Goal: Information Seeking & Learning: Check status

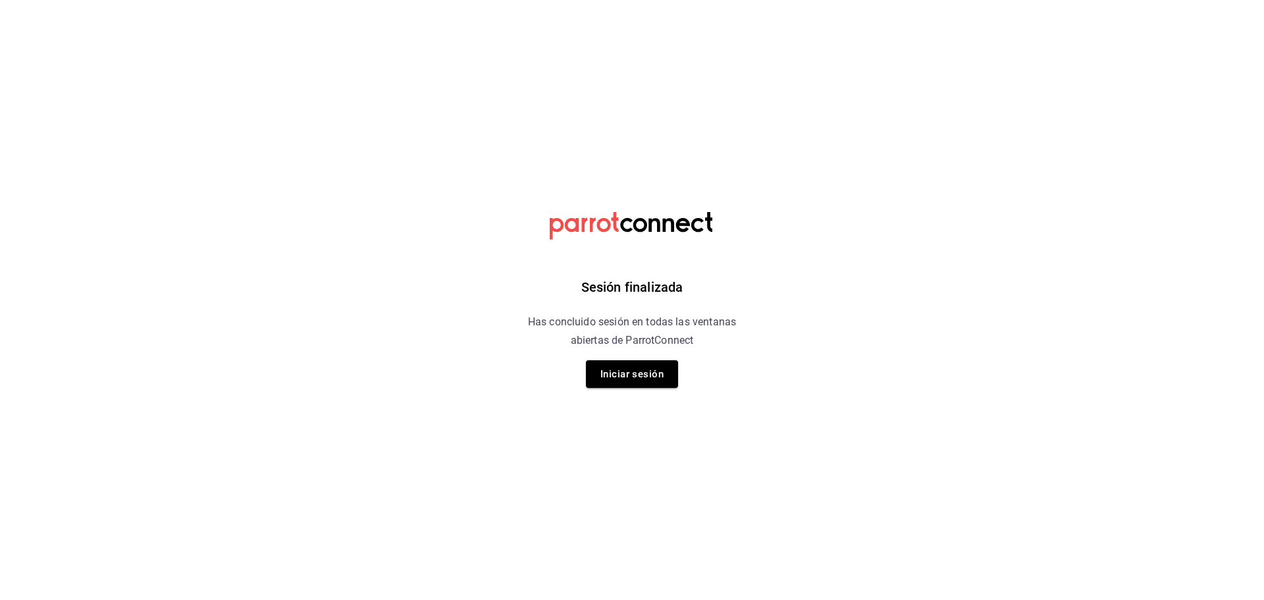
click at [622, 372] on button "Iniciar sesión" at bounding box center [632, 374] width 92 height 28
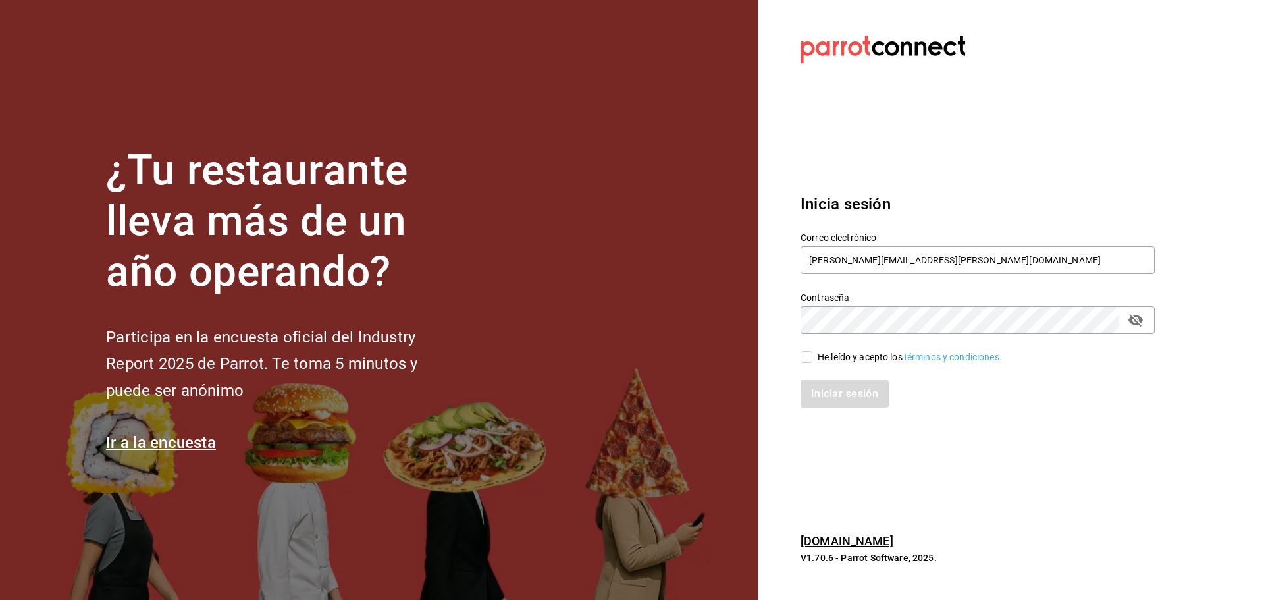
click at [830, 352] on div "He leído y acepto los Términos y condiciones." at bounding box center [910, 357] width 184 height 14
click at [813, 352] on input "He leído y acepto los Términos y condiciones." at bounding box center [807, 357] width 12 height 12
checkbox input "true"
click at [826, 379] on div "Iniciar sesión" at bounding box center [970, 385] width 370 height 43
click at [831, 390] on button "Iniciar sesión" at bounding box center [846, 394] width 90 height 28
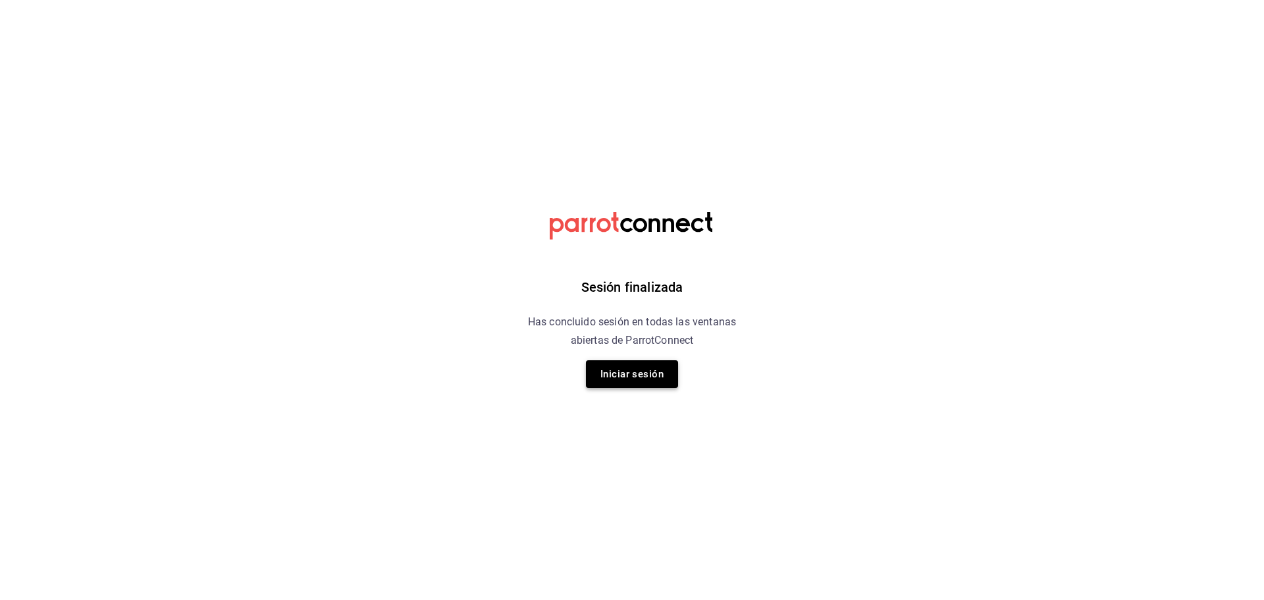
click at [630, 383] on button "Iniciar sesión" at bounding box center [632, 374] width 92 height 28
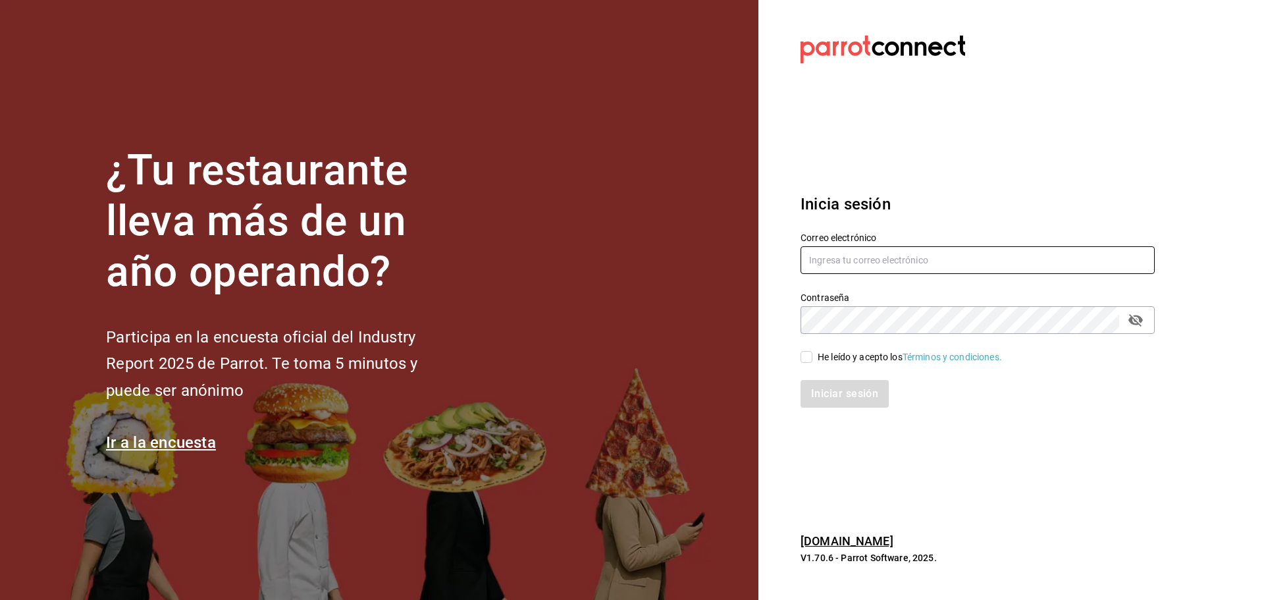
type input "jacobo.gomez@grupocosteno.com"
click at [803, 371] on div "Iniciar sesión" at bounding box center [970, 385] width 370 height 43
click at [808, 362] on input "He leído y acepto los Términos y condiciones." at bounding box center [807, 357] width 12 height 12
checkbox input "true"
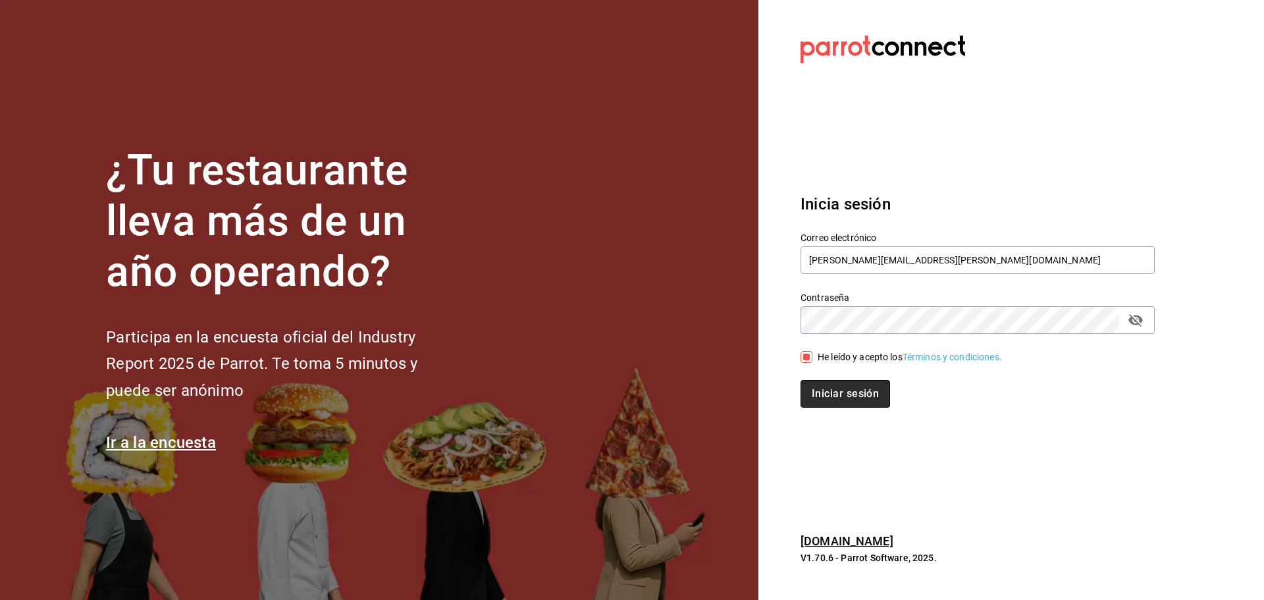
click at [821, 386] on button "Iniciar sesión" at bounding box center [846, 394] width 90 height 28
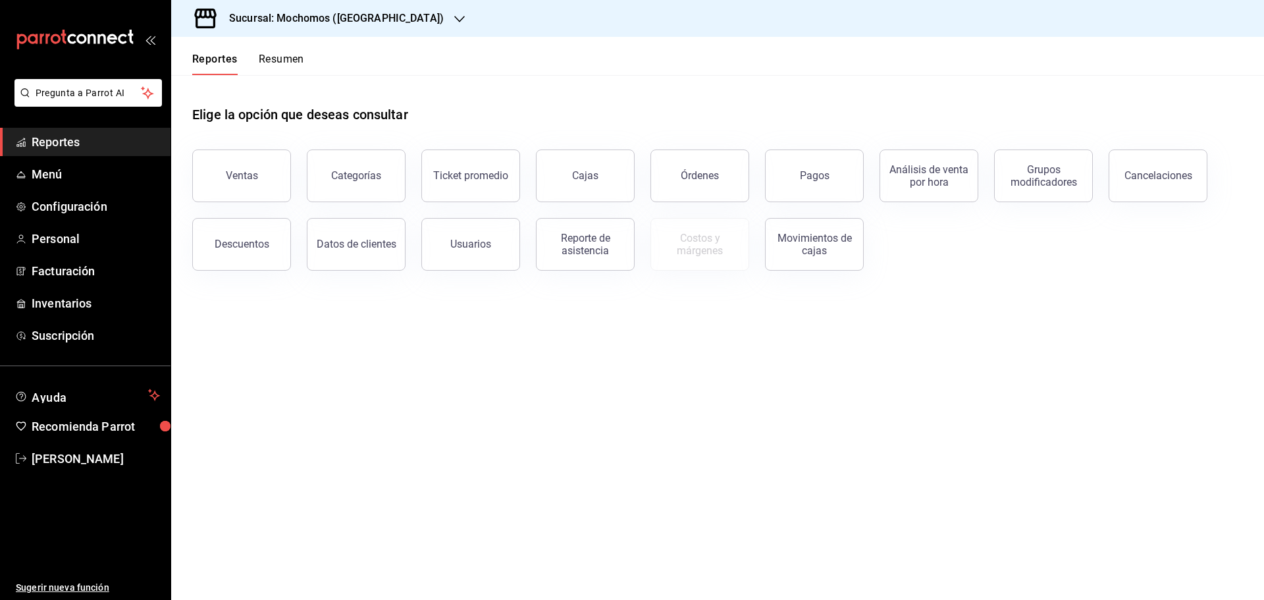
click at [286, 9] on div "Sucursal: Mochomos ([GEOGRAPHIC_DATA])" at bounding box center [326, 18] width 288 height 37
click at [254, 90] on div "Ryoshi ([GEOGRAPHIC_DATA])" at bounding box center [270, 87] width 176 height 14
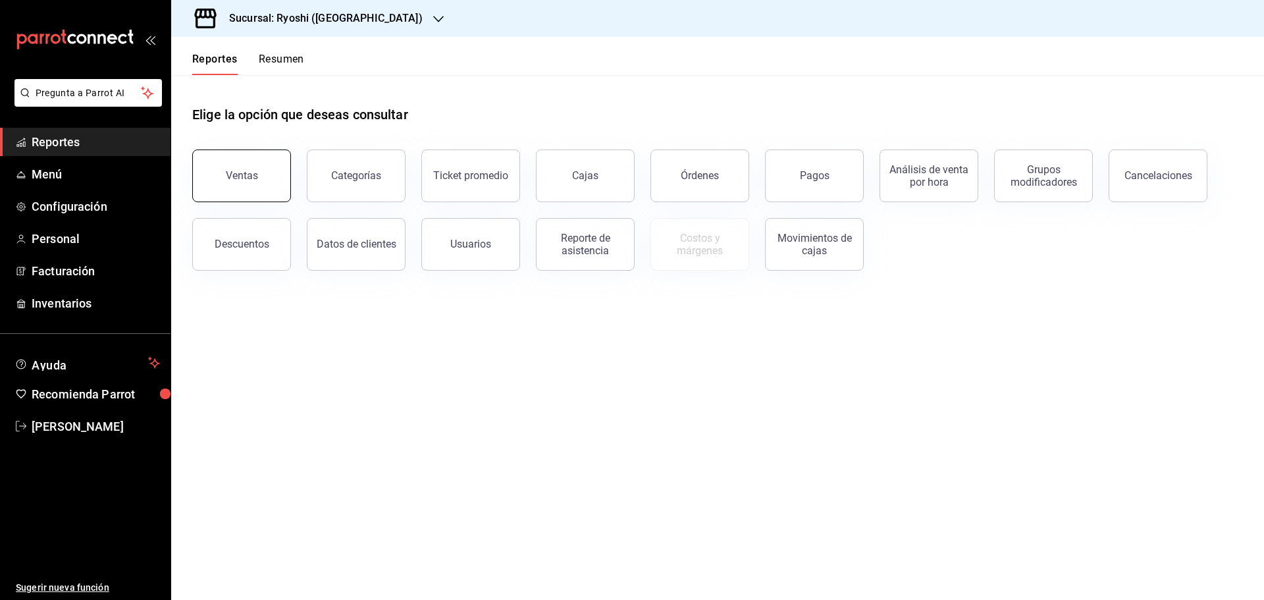
click at [248, 156] on button "Ventas" at bounding box center [241, 175] width 99 height 53
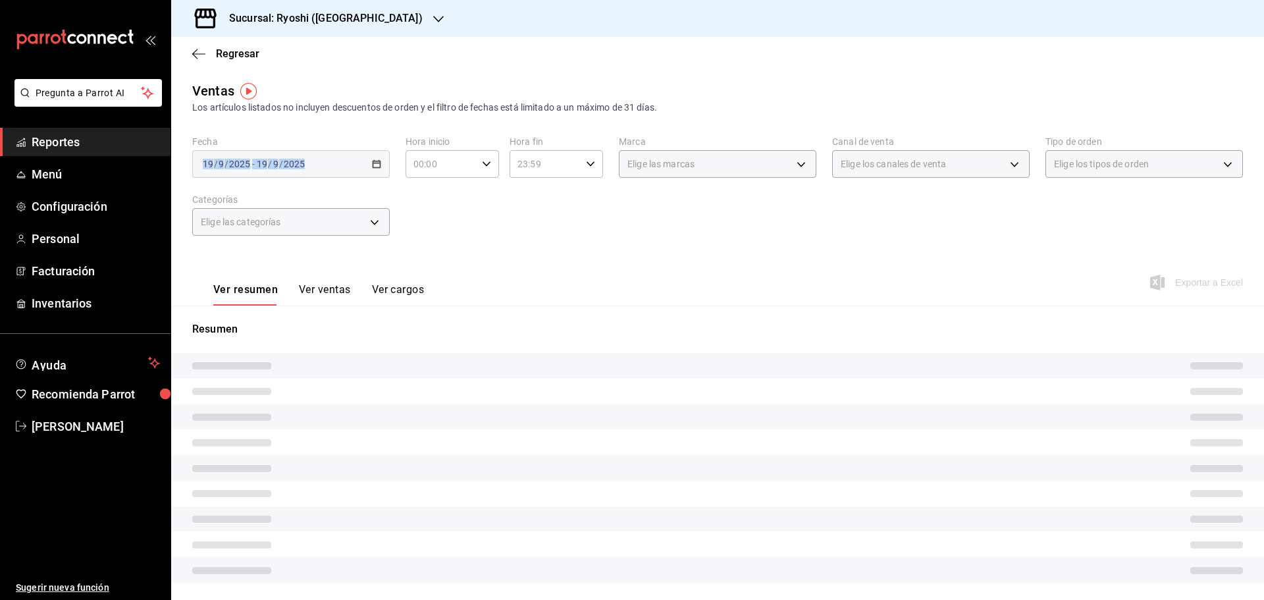
click at [368, 137] on div "Fecha [DATE] [DATE] - [DATE] [DATE]" at bounding box center [291, 157] width 198 height 42
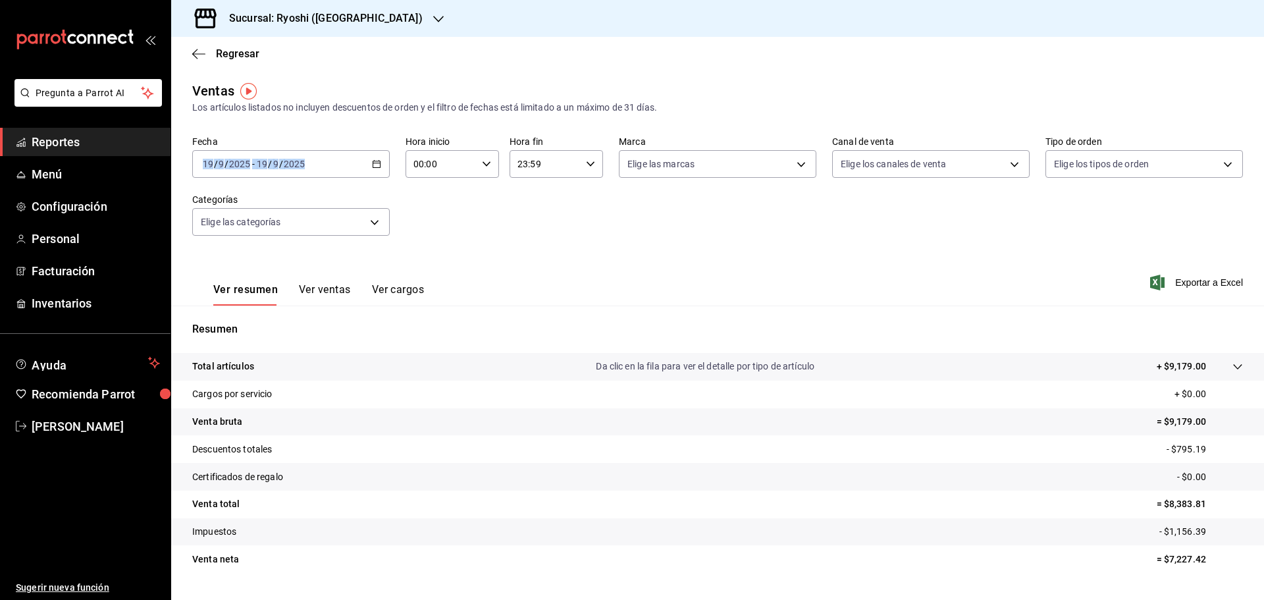
click at [374, 171] on div "[DATE] [DATE] - [DATE] [DATE]" at bounding box center [291, 164] width 198 height 28
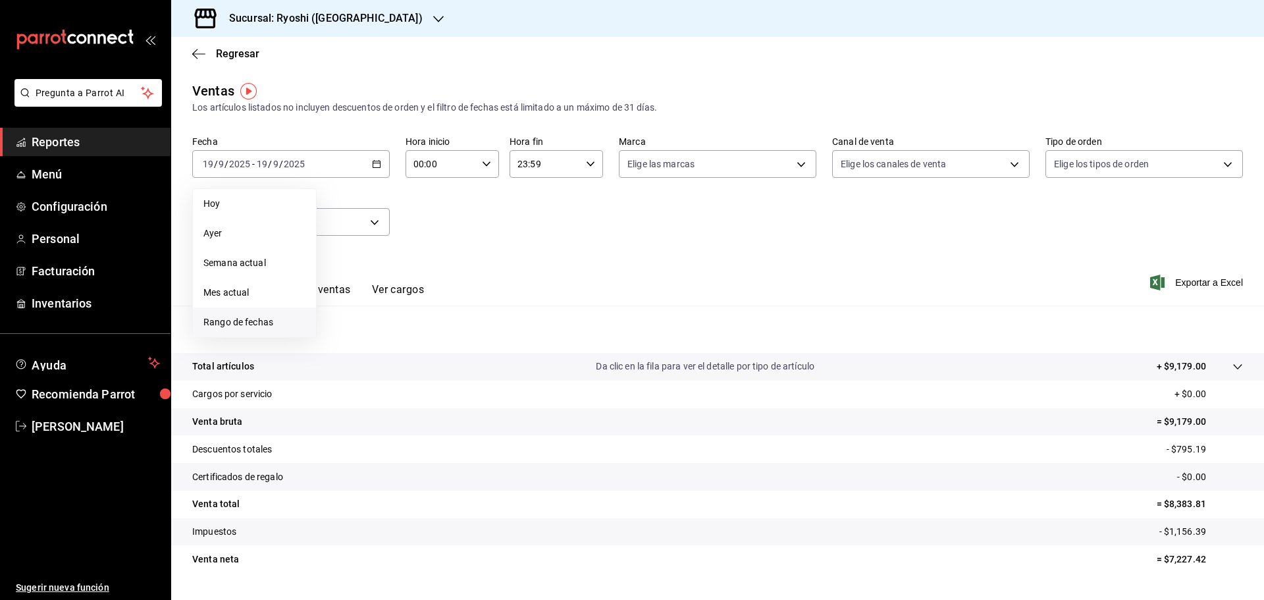
click at [235, 323] on span "Rango de fechas" at bounding box center [254, 322] width 102 height 14
click at [339, 308] on button "15" at bounding box center [344, 310] width 23 height 24
click at [338, 308] on button "15" at bounding box center [344, 310] width 23 height 24
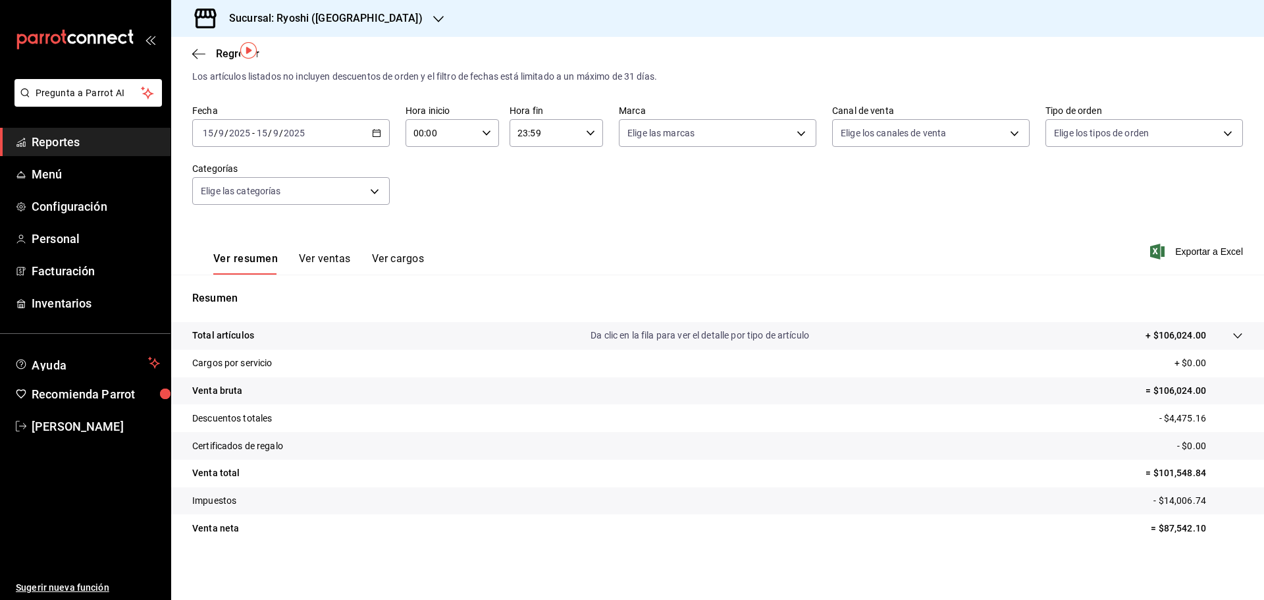
scroll to position [31, 0]
drag, startPoint x: 479, startPoint y: 234, endPoint x: 490, endPoint y: 228, distance: 12.7
click at [479, 234] on div "Ver resumen Ver ventas Ver cargos Exportar a Excel" at bounding box center [717, 248] width 1093 height 54
drag, startPoint x: 1152, startPoint y: 526, endPoint x: 1208, endPoint y: 524, distance: 56.0
click at [1208, 524] on p "= $87,542.10" at bounding box center [1197, 529] width 92 height 14
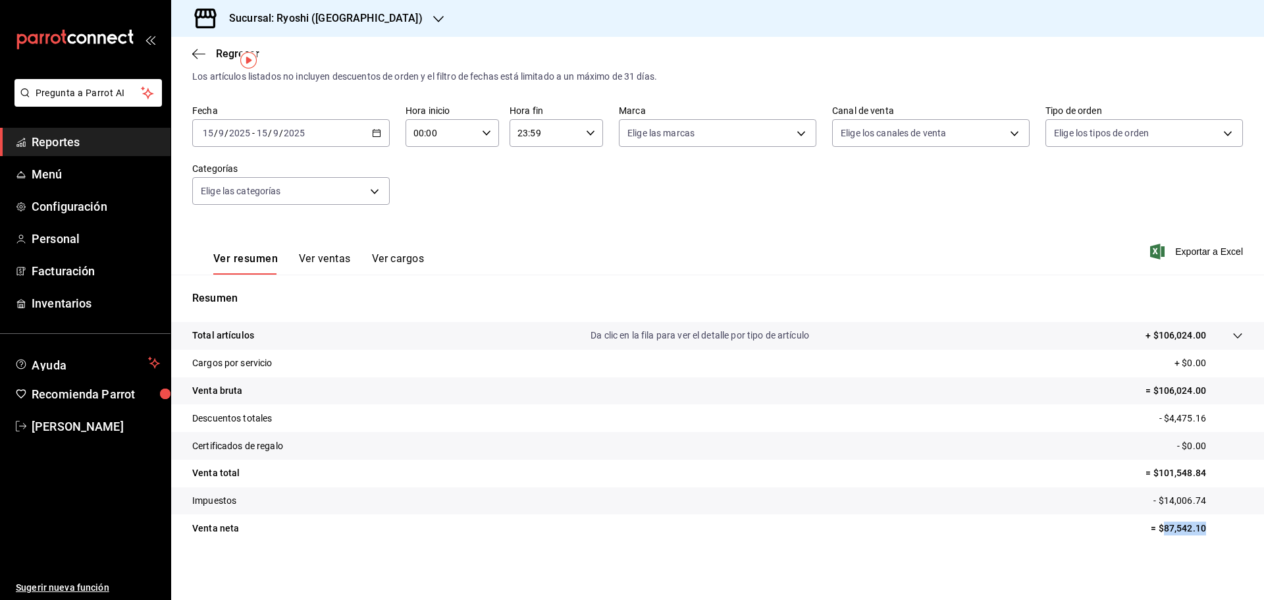
copy p "87,542.10"
click at [372, 130] on icon "button" at bounding box center [376, 132] width 9 height 9
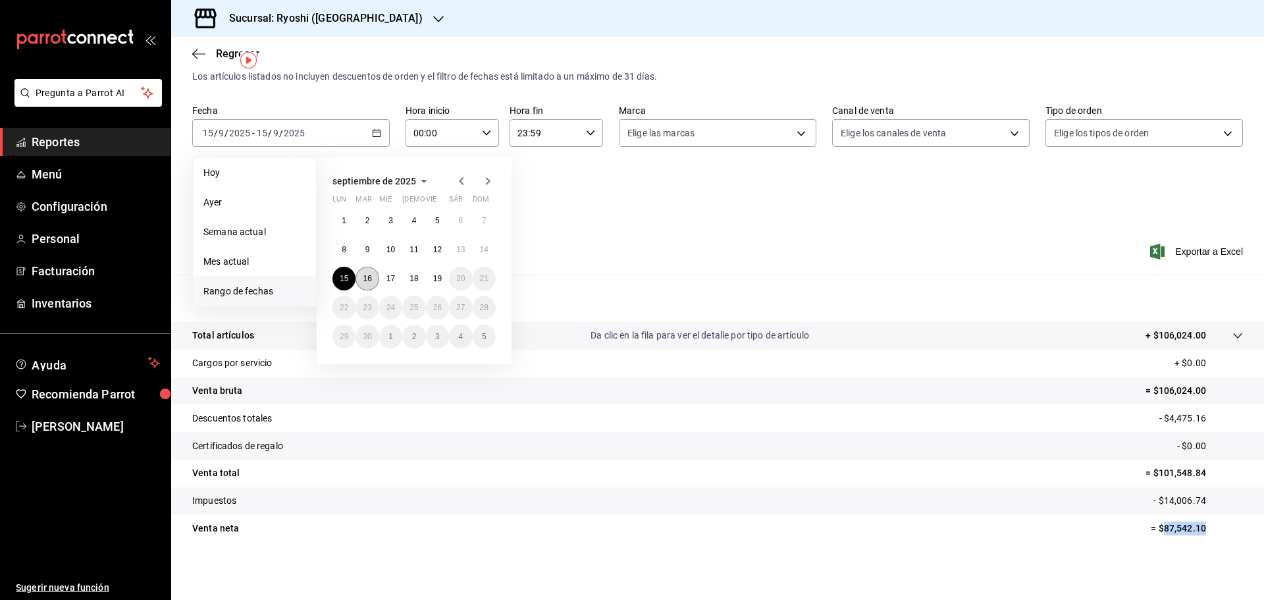
click at [365, 271] on button "16" at bounding box center [367, 279] width 23 height 24
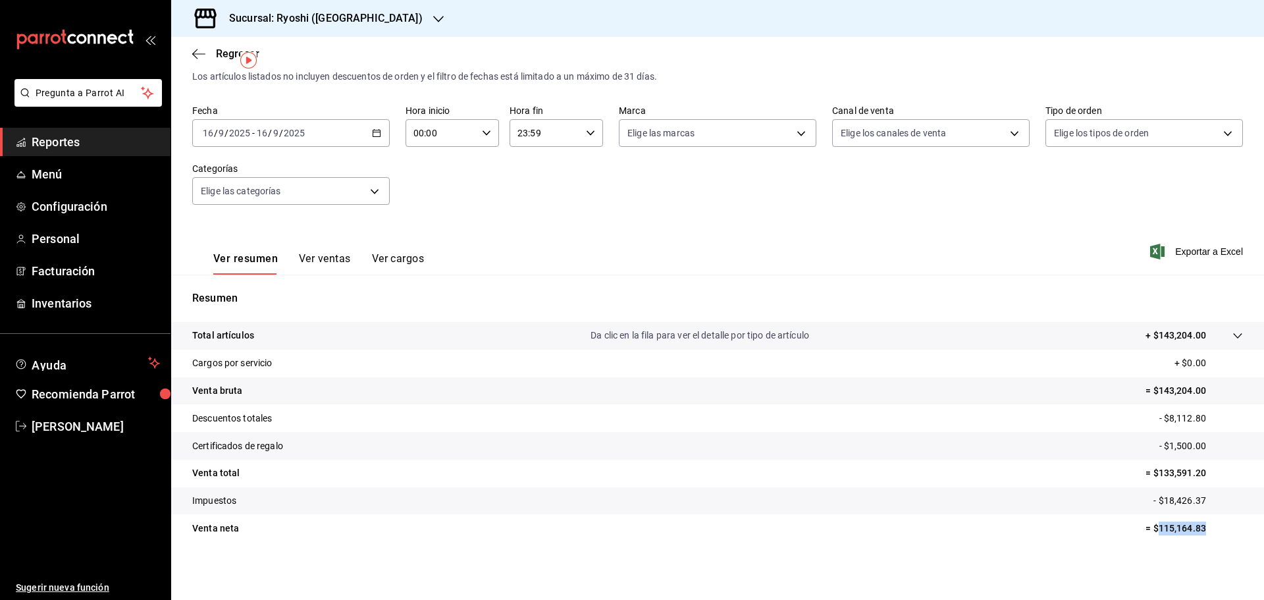
drag, startPoint x: 1150, startPoint y: 527, endPoint x: 1215, endPoint y: 529, distance: 64.5
click at [1215, 529] on p "= $115,164.83" at bounding box center [1194, 529] width 97 height 14
copy p "115,164.83"
click at [329, 144] on div "2025-09-16 16 / 9 / 2025 - 2025-09-16 16 / 9 / 2025" at bounding box center [291, 133] width 198 height 28
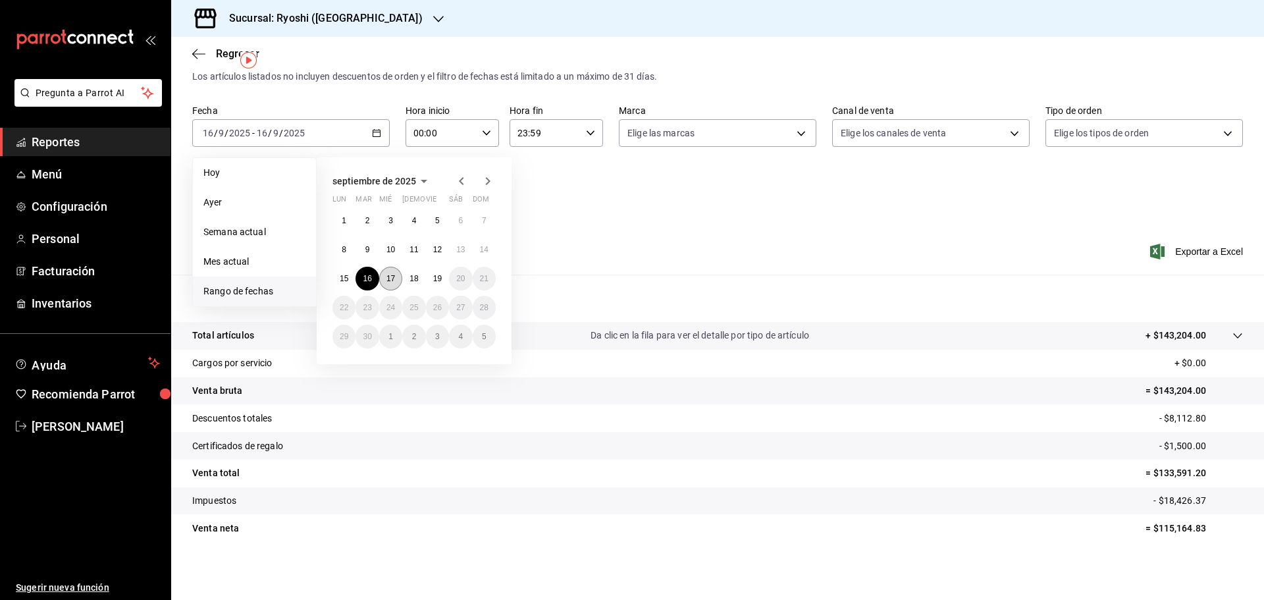
click at [387, 276] on abbr "17" at bounding box center [391, 278] width 9 height 9
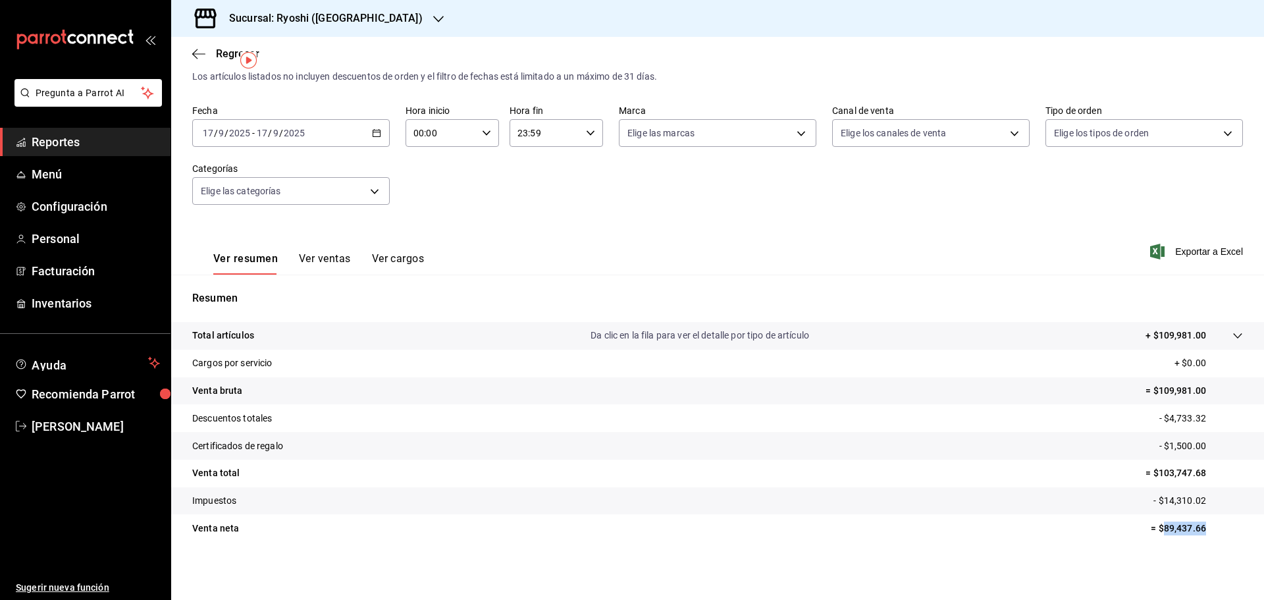
drag, startPoint x: 1154, startPoint y: 530, endPoint x: 1203, endPoint y: 530, distance: 48.7
click at [1203, 530] on p "= $89,437.66" at bounding box center [1197, 529] width 92 height 14
copy p "89,437.66"
click at [327, 125] on div "2025-09-17 17 / 9 / 2025 - 2025-09-17 17 / 9 / 2025" at bounding box center [291, 133] width 198 height 28
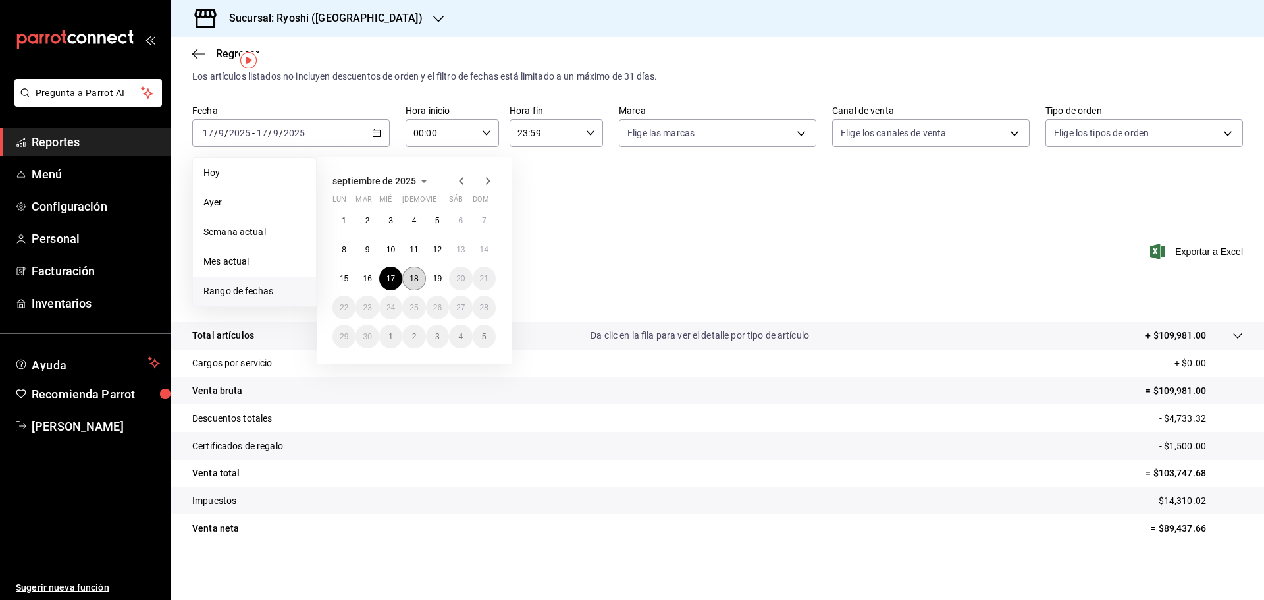
click at [414, 279] on abbr "18" at bounding box center [414, 278] width 9 height 9
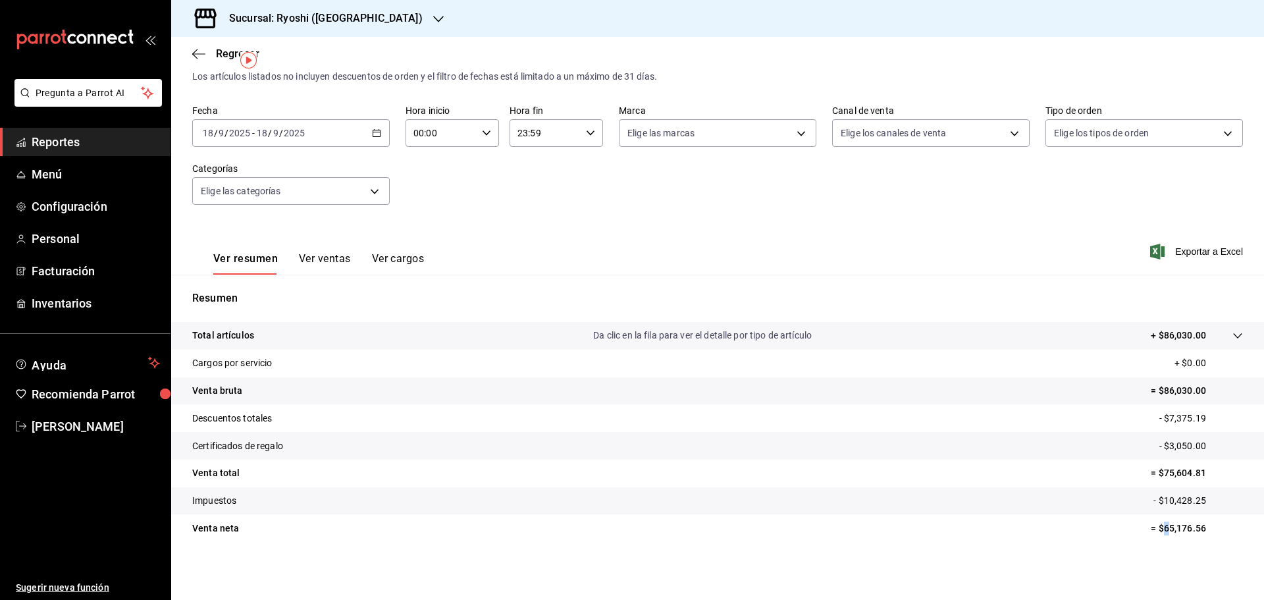
click at [1158, 525] on p "= $65,176.56" at bounding box center [1197, 529] width 92 height 14
click at [1149, 556] on div "Total artículos Da clic en la fila para ver el detalle por tipo de artículo + $…" at bounding box center [717, 440] width 1093 height 236
drag, startPoint x: 1156, startPoint y: 526, endPoint x: 1233, endPoint y: 527, distance: 76.4
click at [1233, 527] on p "= $65,176.56" at bounding box center [1197, 529] width 92 height 14
copy p "65,176.56"
